Goal: Transaction & Acquisition: Purchase product/service

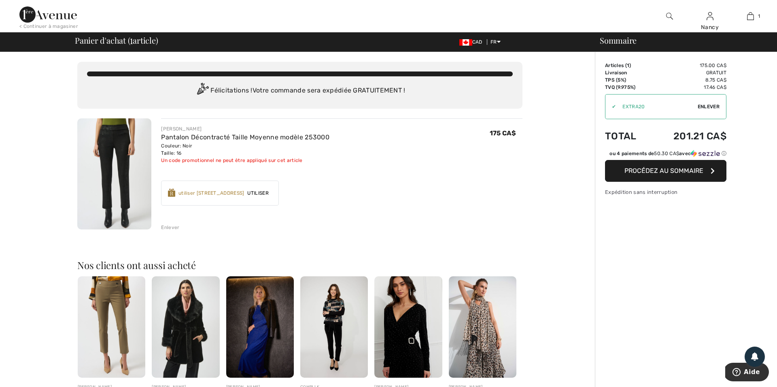
click at [708, 107] on span "Enlever" at bounding box center [708, 106] width 22 height 7
click at [667, 175] on span "Procédez au sommaire" at bounding box center [663, 171] width 79 height 8
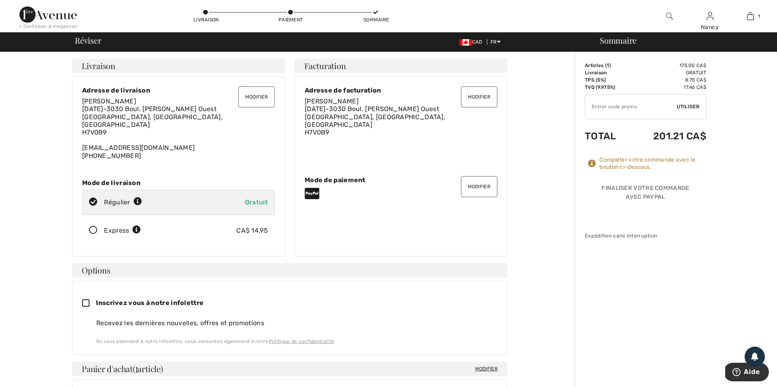
click at [482, 181] on button "Modifier" at bounding box center [479, 186] width 36 height 21
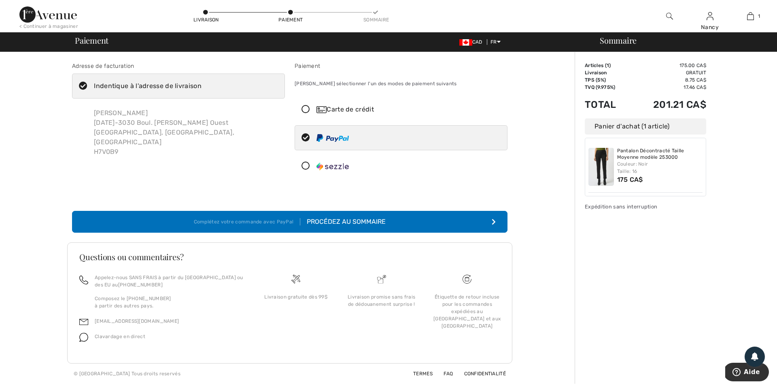
click at [306, 109] on icon at bounding box center [305, 110] width 21 height 8
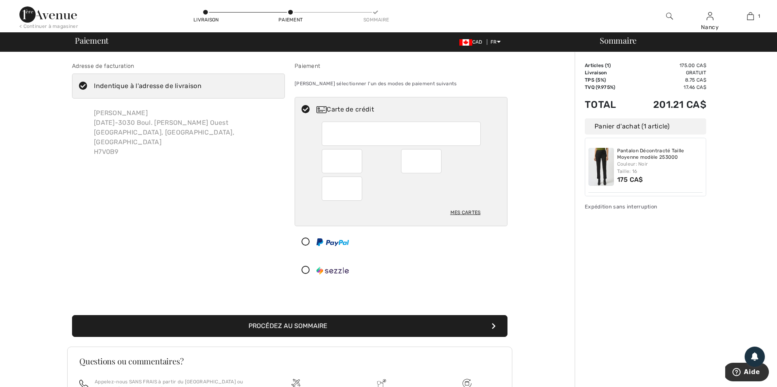
click at [280, 325] on button "Procédez au sommaire" at bounding box center [289, 326] width 435 height 22
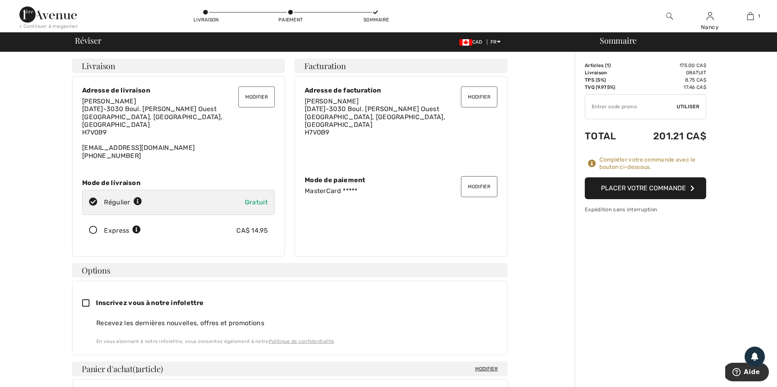
click at [656, 188] on button "Placer votre commande" at bounding box center [644, 189] width 121 height 22
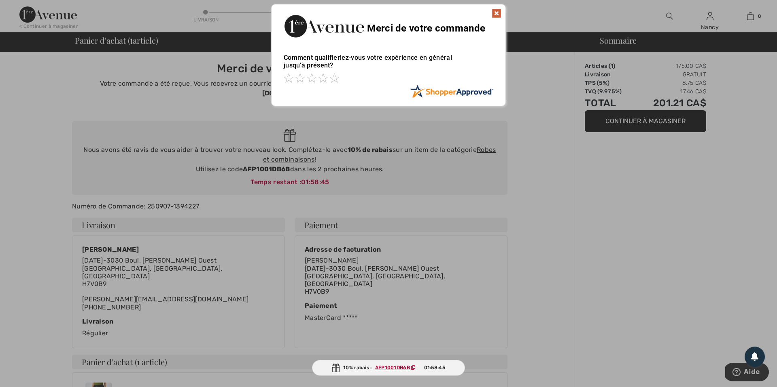
click at [497, 13] on img at bounding box center [496, 13] width 10 height 10
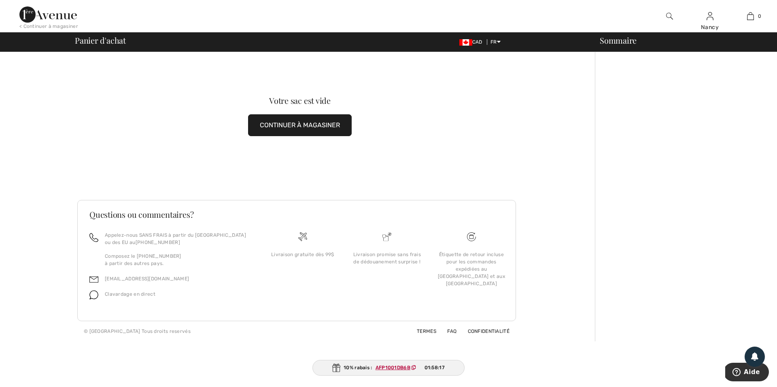
click at [315, 129] on button "CONTINUER À MAGASINER" at bounding box center [300, 125] width 104 height 22
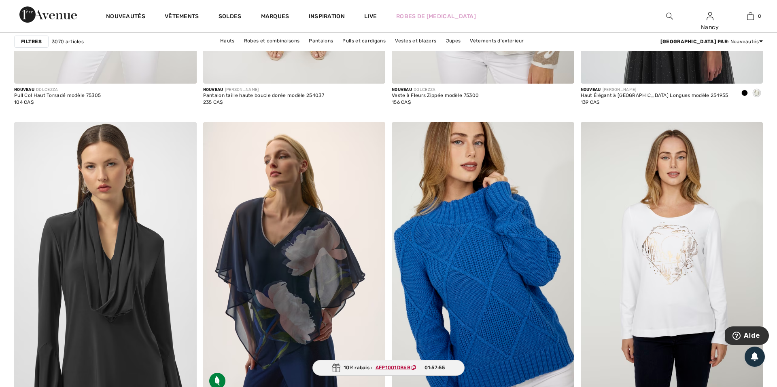
scroll to position [972, 0]
